Goal: Navigation & Orientation: Find specific page/section

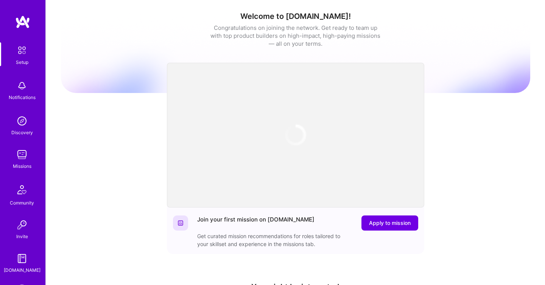
click at [22, 154] on img at bounding box center [21, 154] width 15 height 15
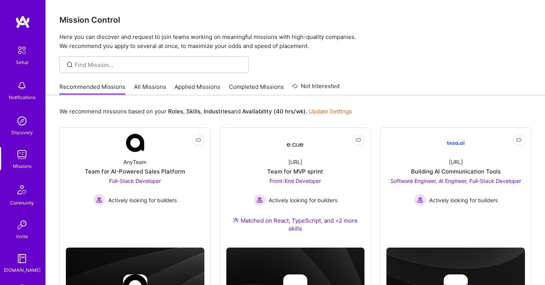
click at [140, 91] on link "All Missions" at bounding box center [150, 89] width 32 height 12
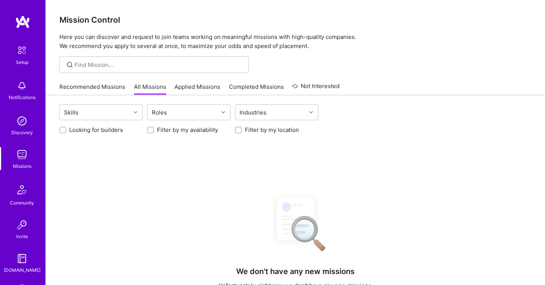
click at [193, 84] on link "Applied Missions" at bounding box center [197, 89] width 46 height 12
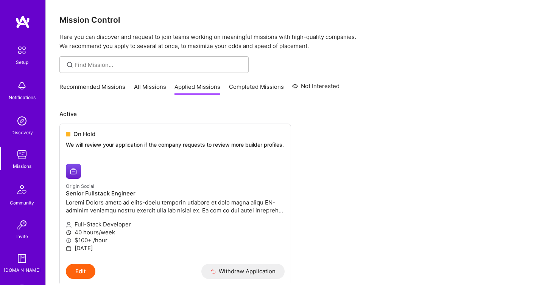
click at [167, 94] on div "Recommended Missions All Missions Applied Missions Completed Missions Not Inter…" at bounding box center [199, 87] width 280 height 16
click at [23, 25] on img at bounding box center [22, 22] width 15 height 14
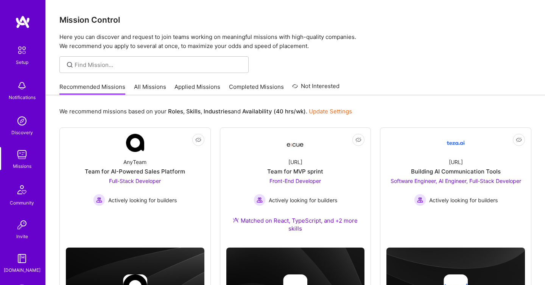
scroll to position [30, 0]
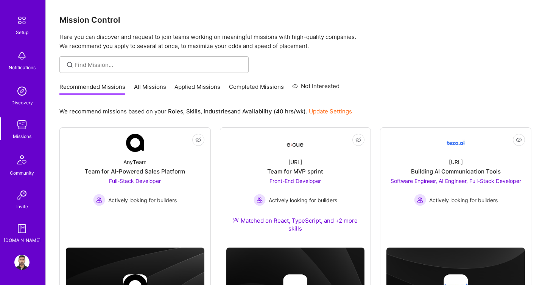
click at [16, 262] on img at bounding box center [21, 262] width 15 height 15
